Goal: Find specific page/section: Find specific page/section

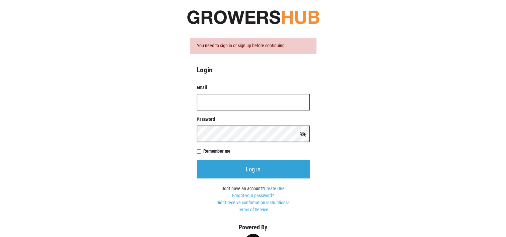
click at [214, 102] on input "Email" at bounding box center [253, 102] width 113 height 17
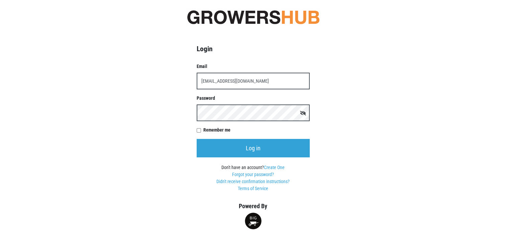
type input "[EMAIL_ADDRESS][DOMAIN_NAME]"
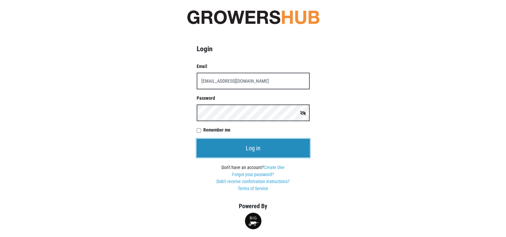
click at [256, 145] on input "Log in" at bounding box center [253, 148] width 113 height 18
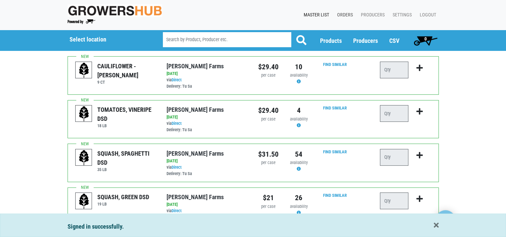
click at [347, 13] on link "Orders" at bounding box center [344, 15] width 24 height 13
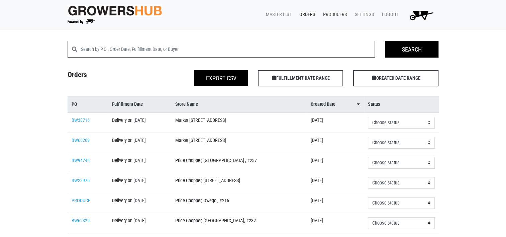
click at [333, 13] on link "Producers" at bounding box center [334, 14] width 32 height 13
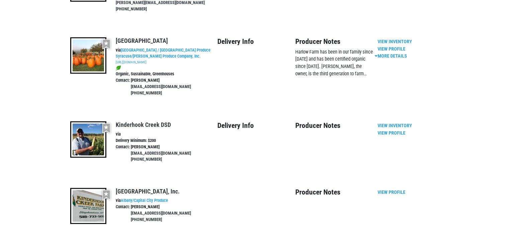
scroll to position [602, 0]
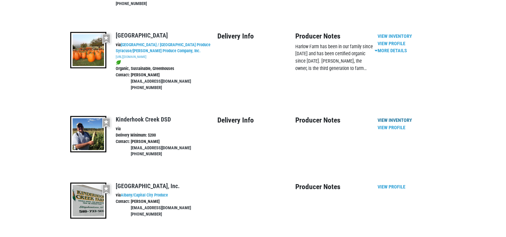
click at [395, 117] on link "View Inventory" at bounding box center [395, 120] width 34 height 6
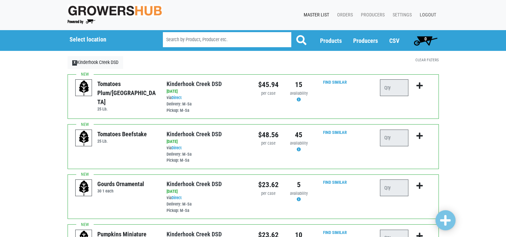
click at [426, 14] on link "Logout" at bounding box center [426, 15] width 24 height 13
